Goal: Information Seeking & Learning: Learn about a topic

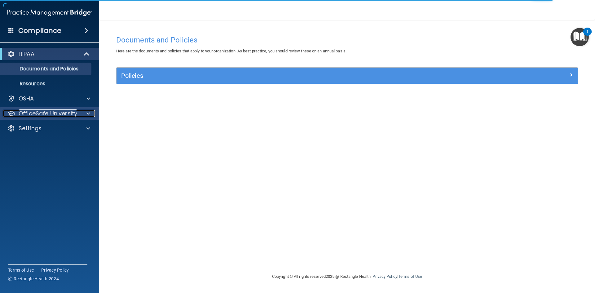
click at [76, 113] on p "OfficeSafe University" at bounding box center [48, 113] width 59 height 7
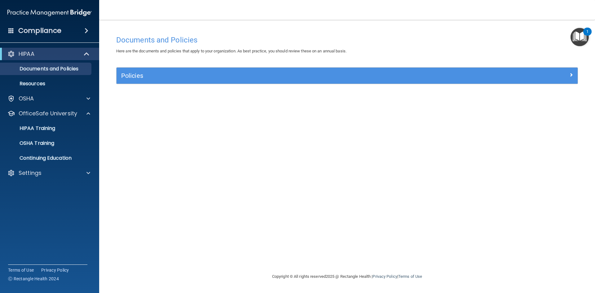
click at [86, 30] on span at bounding box center [87, 30] width 4 height 7
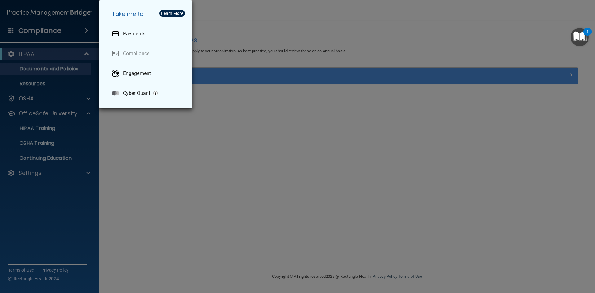
click at [87, 145] on div "Take me to: Payments Compliance Engagement Cyber Quant" at bounding box center [297, 146] width 595 height 293
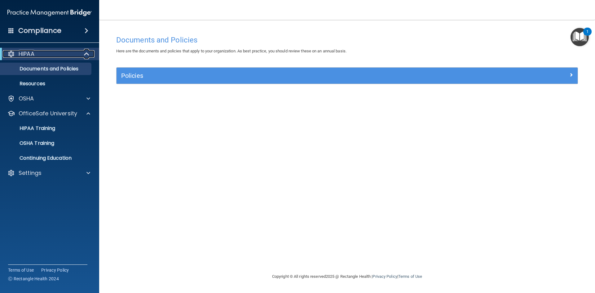
click at [87, 54] on span at bounding box center [87, 53] width 5 height 7
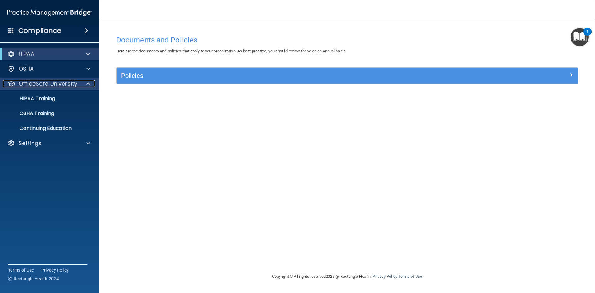
click at [86, 86] on div at bounding box center [88, 83] width 16 height 7
click at [89, 82] on span at bounding box center [88, 83] width 4 height 7
click at [87, 29] on span at bounding box center [87, 30] width 4 height 7
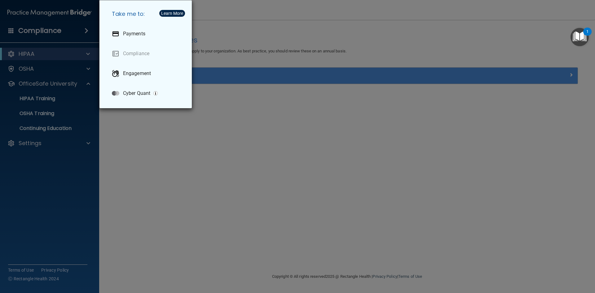
click at [105, 155] on div "Take me to: Payments Compliance Engagement Cyber Quant" at bounding box center [297, 146] width 595 height 293
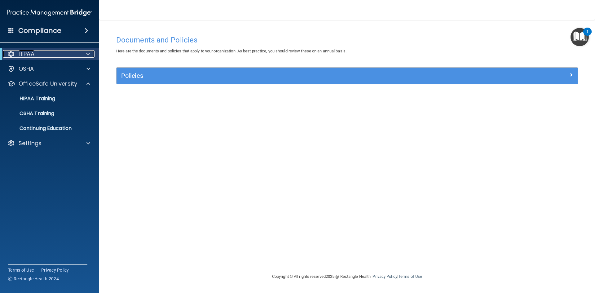
click at [32, 53] on p "HIPAA" at bounding box center [27, 53] width 16 height 7
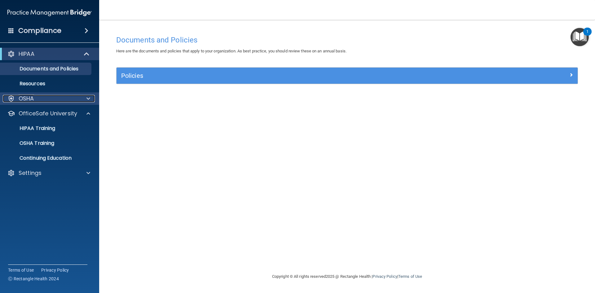
click at [90, 97] on span at bounding box center [88, 98] width 4 height 7
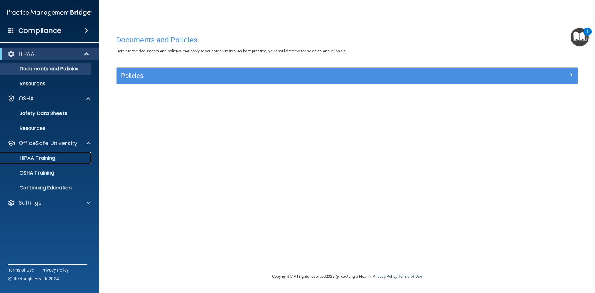
click at [53, 157] on p "HIPAA Training" at bounding box center [29, 158] width 51 height 6
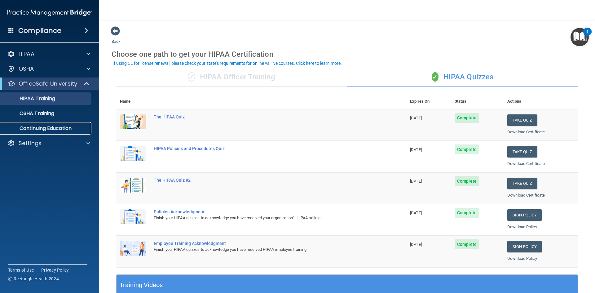
click at [83, 129] on p "Continuing Education" at bounding box center [46, 128] width 85 height 6
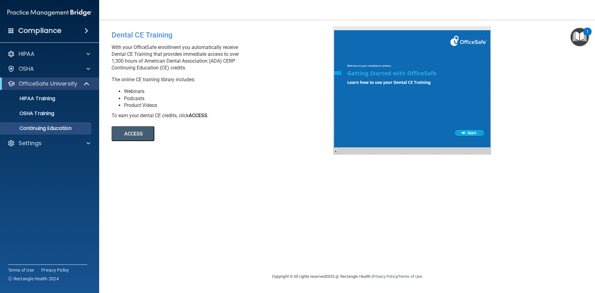
click at [140, 138] on button "ACCESS" at bounding box center [133, 133] width 43 height 15
click at [87, 31] on span at bounding box center [87, 30] width 4 height 7
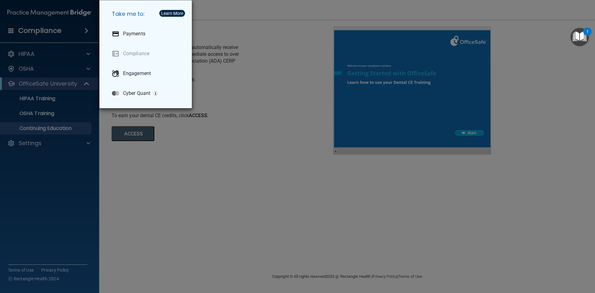
click at [50, 50] on div "Take me to: Payments Compliance Engagement Cyber Quant" at bounding box center [297, 146] width 595 height 293
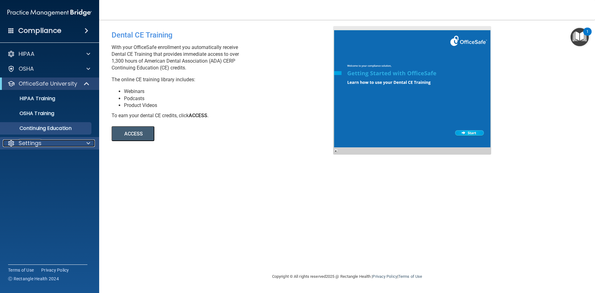
click at [84, 142] on div at bounding box center [88, 143] width 16 height 7
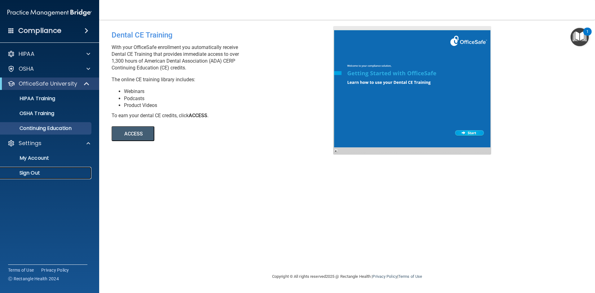
click at [27, 173] on p "Sign Out" at bounding box center [46, 173] width 85 height 6
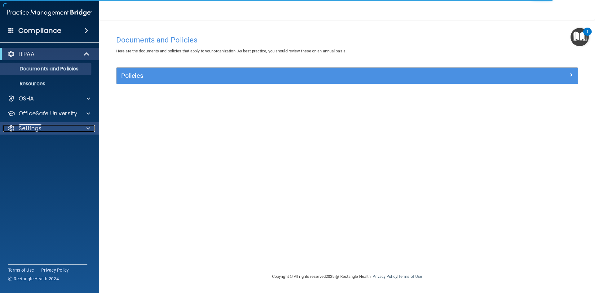
click at [86, 127] on div at bounding box center [88, 128] width 16 height 7
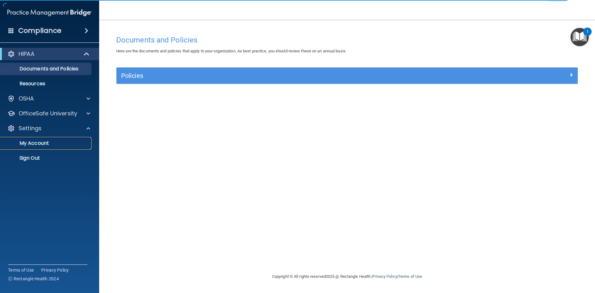
click at [46, 144] on p "My Account" at bounding box center [46, 143] width 85 height 6
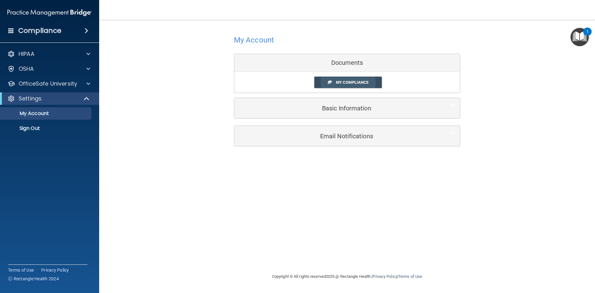
click at [356, 84] on span "My Compliance" at bounding box center [352, 82] width 33 height 5
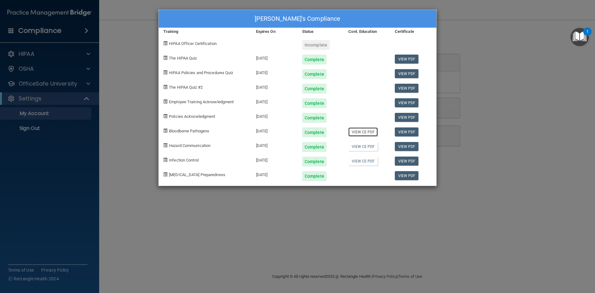
click at [365, 132] on link "View CE PDF" at bounding box center [362, 131] width 29 height 9
click at [357, 146] on link "View CE PDF" at bounding box center [362, 146] width 29 height 9
click at [365, 162] on link "View CE PDF" at bounding box center [362, 161] width 29 height 9
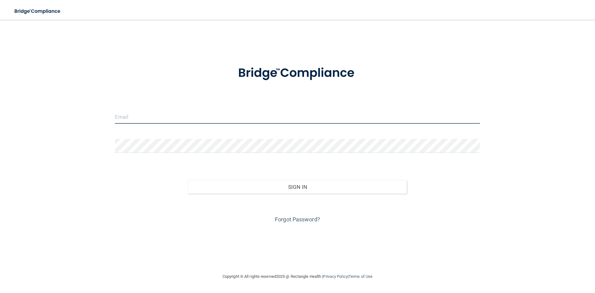
click at [146, 116] on input "email" at bounding box center [297, 117] width 365 height 14
type input "[EMAIL_ADDRESS][DOMAIN_NAME]"
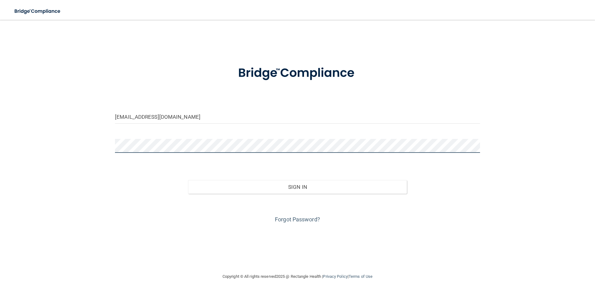
click at [188, 180] on button "Sign In" at bounding box center [297, 187] width 219 height 14
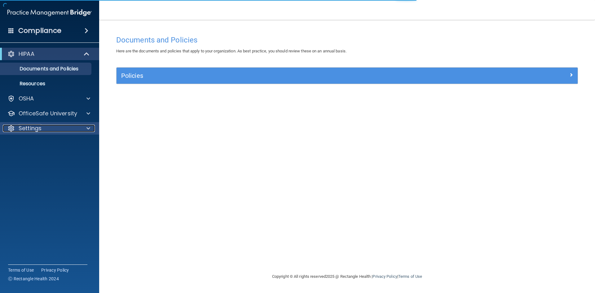
click at [90, 126] on div at bounding box center [88, 128] width 16 height 7
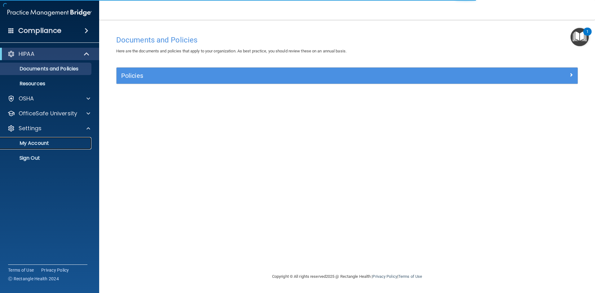
click at [51, 145] on p "My Account" at bounding box center [46, 143] width 85 height 6
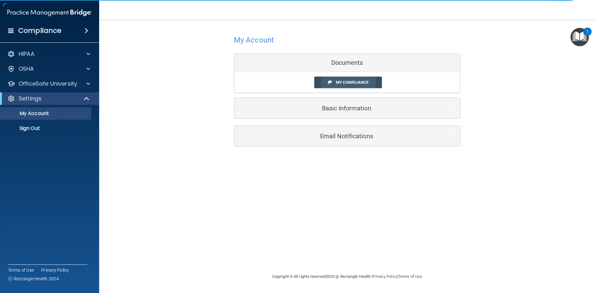
click at [347, 83] on span "My Compliance" at bounding box center [352, 82] width 33 height 5
